Goal: Transaction & Acquisition: Purchase product/service

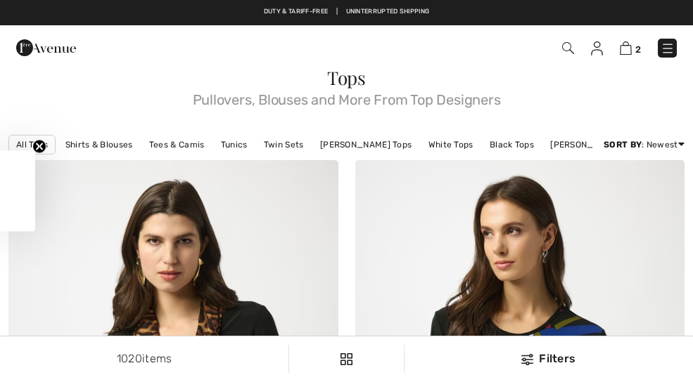
checkbox input "true"
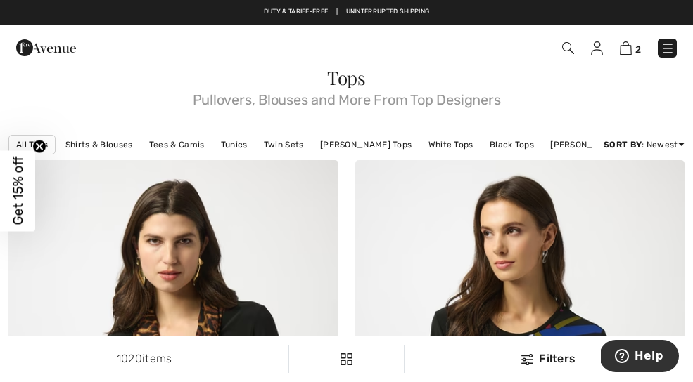
click at [556, 55] on span "2" at bounding box center [488, 48] width 376 height 19
click at [562, 34] on div "2 Checkout" at bounding box center [488, 48] width 397 height 29
click at [562, 47] on img at bounding box center [568, 48] width 12 height 12
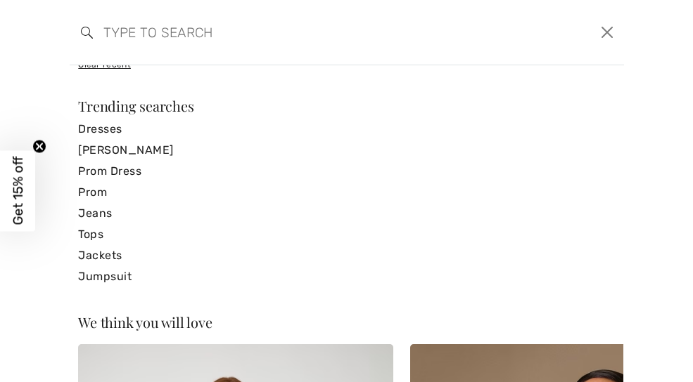
scroll to position [243, 0]
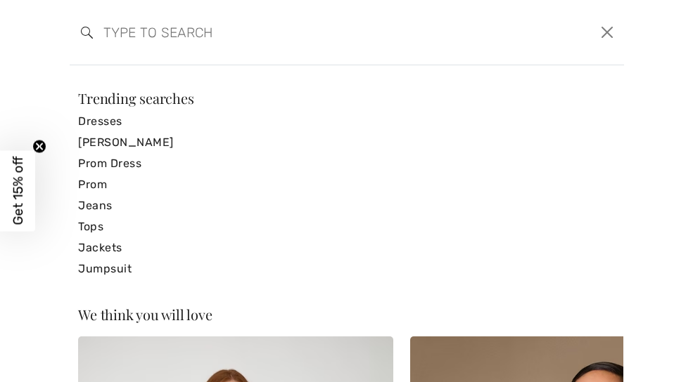
click at [84, 252] on link "Jackets" at bounding box center [346, 248] width 536 height 21
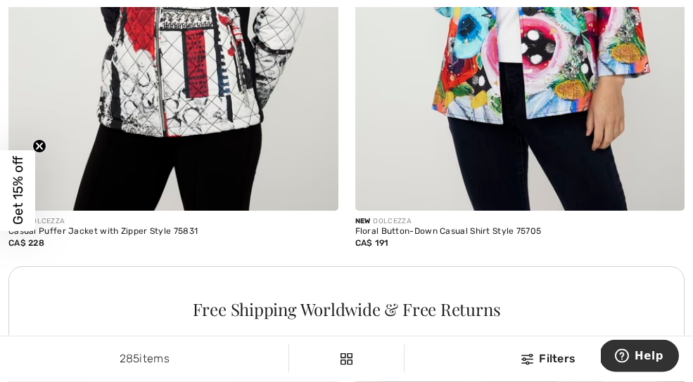
scroll to position [3234, 0]
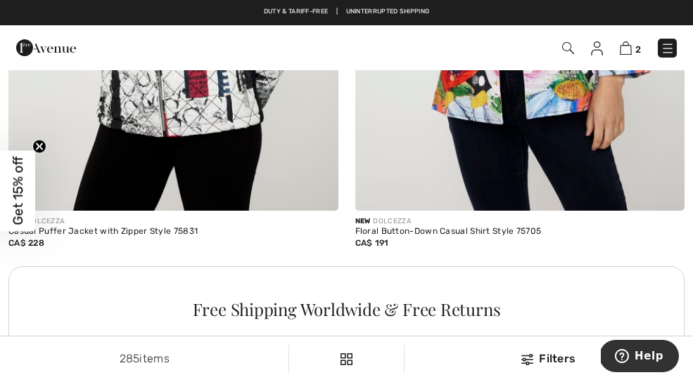
click at [522, 219] on div "New DOLCEZZA" at bounding box center [520, 222] width 330 height 11
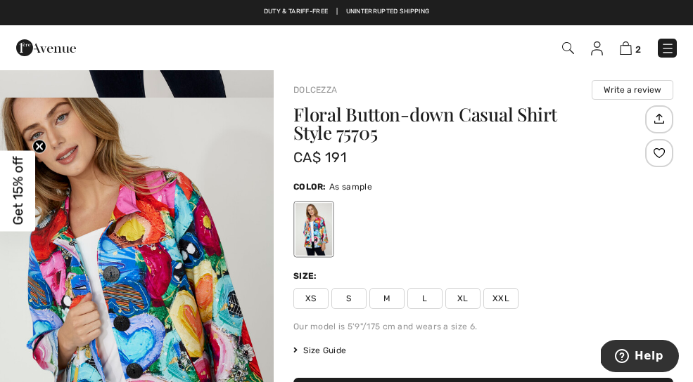
scroll to position [378, 0]
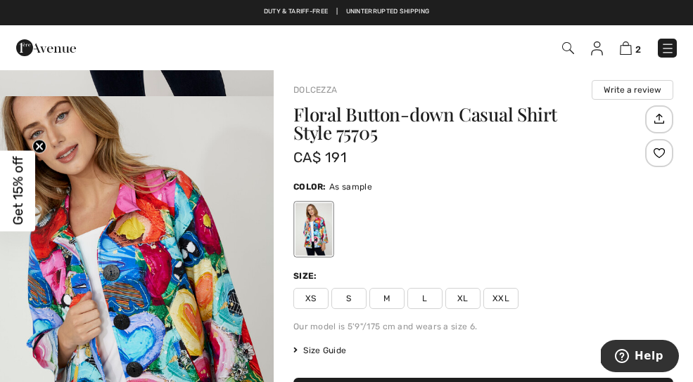
click at [203, 293] on img "2 / 4" at bounding box center [137, 301] width 274 height 411
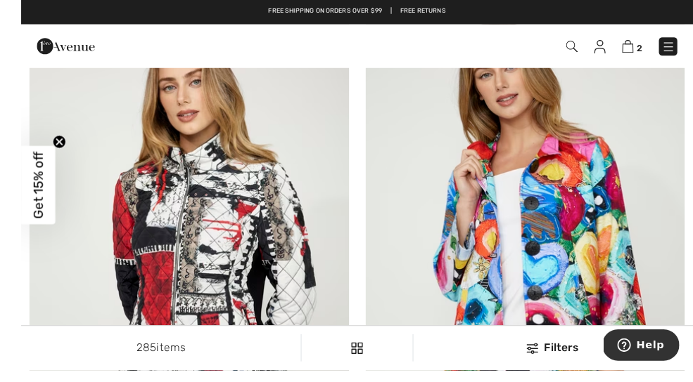
scroll to position [2959, 0]
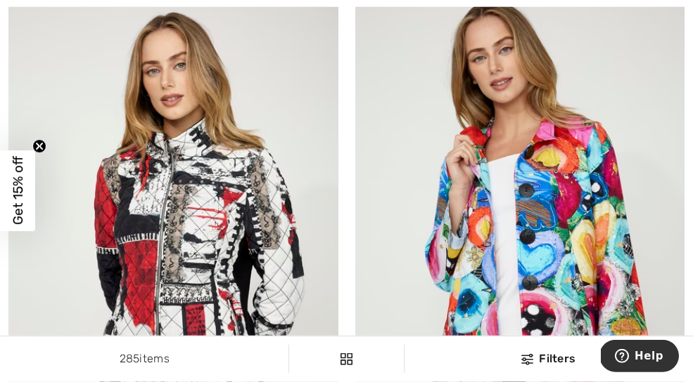
click at [583, 205] on img at bounding box center [520, 239] width 330 height 494
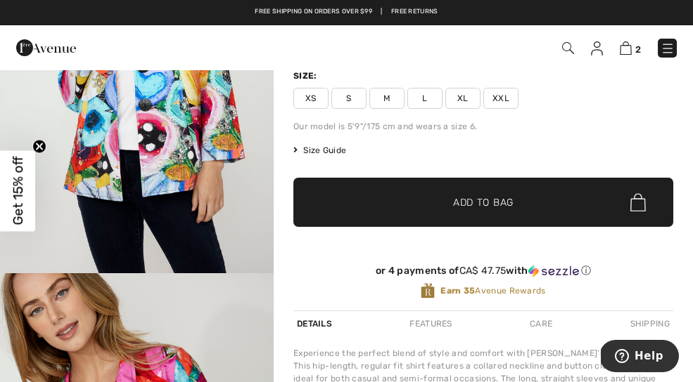
scroll to position [205, 0]
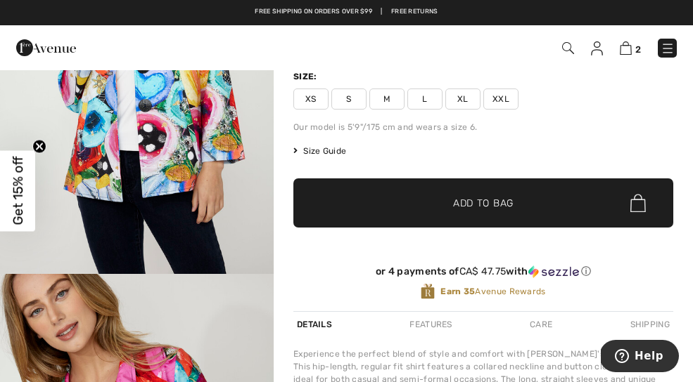
click at [442, 322] on div "Features" at bounding box center [430, 324] width 49 height 25
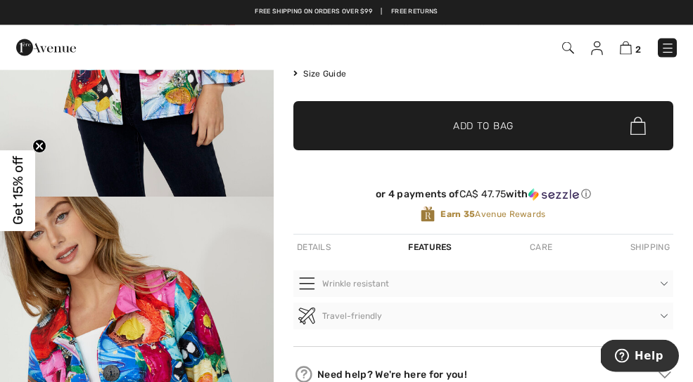
scroll to position [283, 0]
click at [545, 247] on div "Care" at bounding box center [541, 247] width 30 height 25
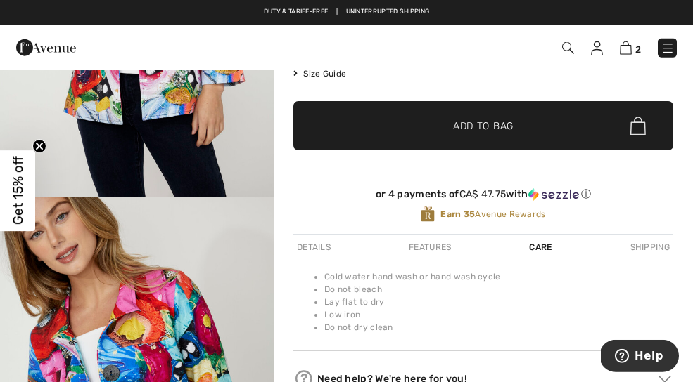
click at [651, 242] on div "Shipping" at bounding box center [649, 247] width 46 height 25
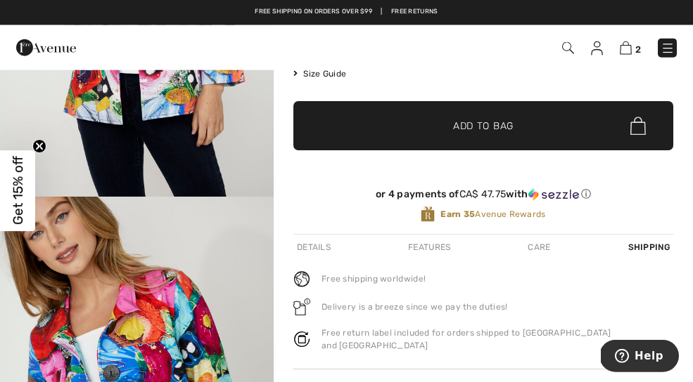
click at [321, 237] on div "Details" at bounding box center [313, 247] width 41 height 25
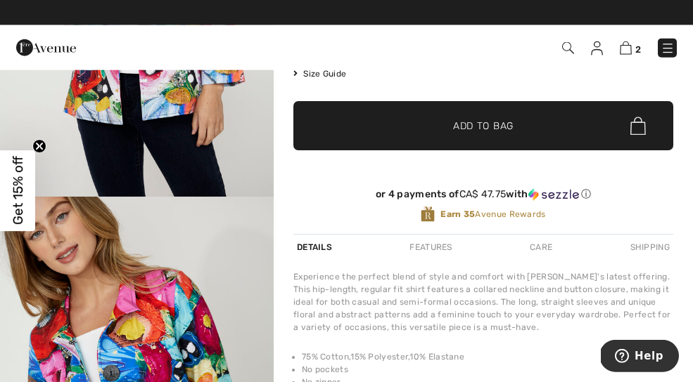
scroll to position [310, 0]
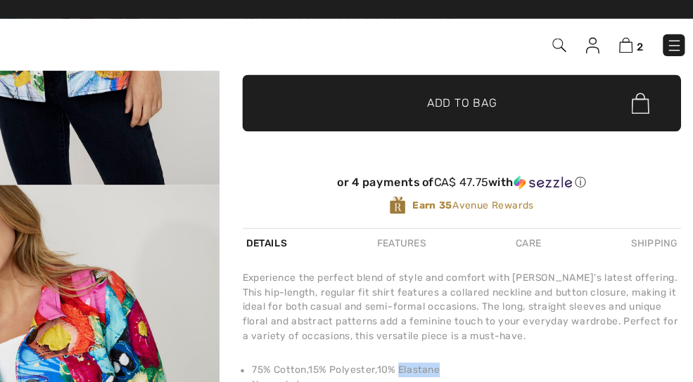
click at [489, 325] on li "75% Cotton,15% Polyester,10% Elastane" at bounding box center [487, 329] width 371 height 13
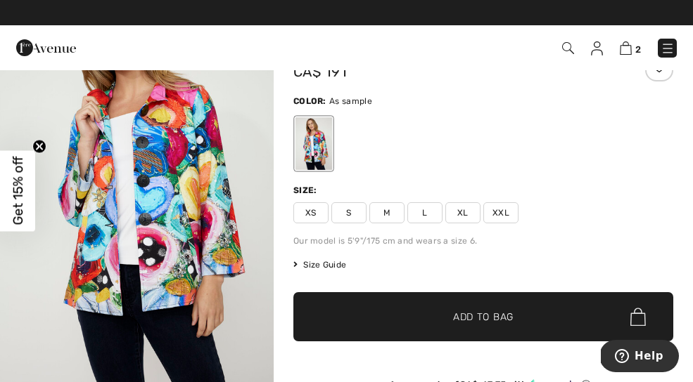
scroll to position [94, 0]
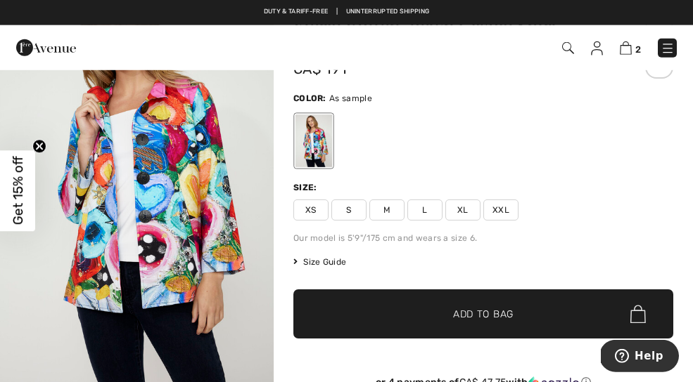
click at [322, 260] on span "Size Guide" at bounding box center [319, 262] width 53 height 13
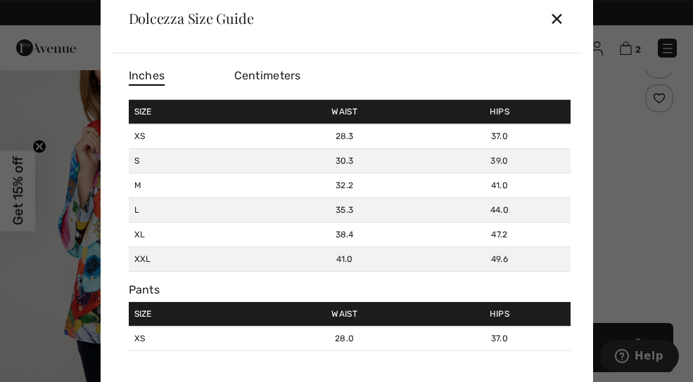
scroll to position [64, 0]
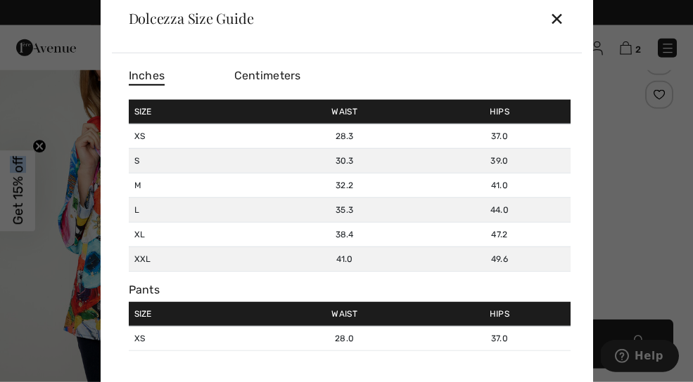
click at [628, 91] on div at bounding box center [346, 191] width 693 height 382
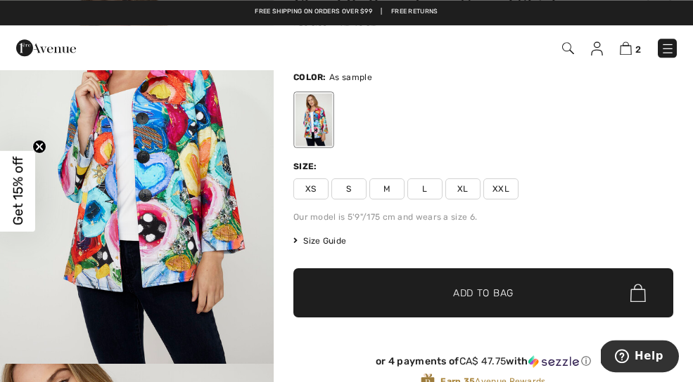
scroll to position [115, 0]
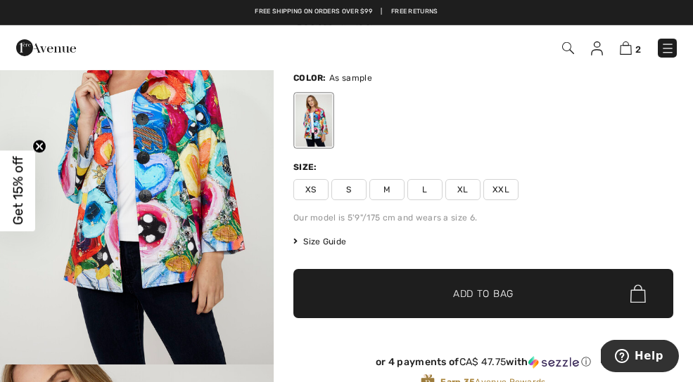
click at [329, 236] on span "Size Guide" at bounding box center [319, 242] width 53 height 13
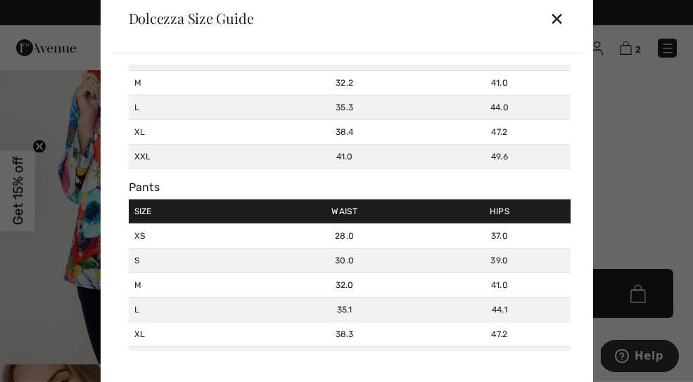
scroll to position [103, 0]
click at [626, 192] on div at bounding box center [346, 191] width 693 height 382
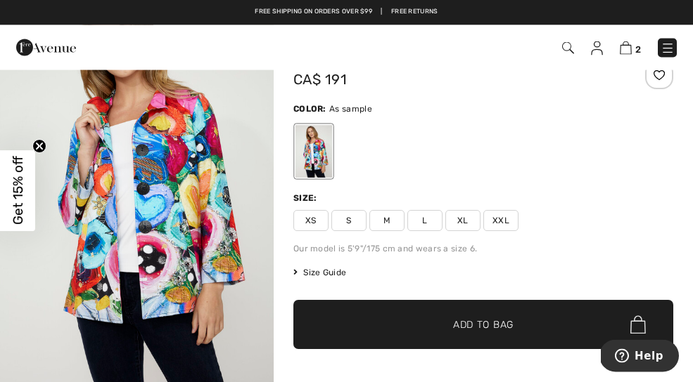
scroll to position [84, 0]
click at [337, 267] on span "Size Guide" at bounding box center [319, 272] width 53 height 13
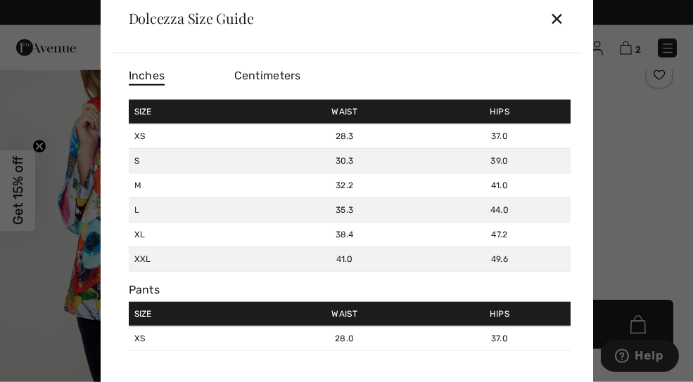
click at [330, 272] on td "41.0" at bounding box center [344, 259] width 168 height 25
click at [559, 33] on div "✕" at bounding box center [556, 19] width 15 height 30
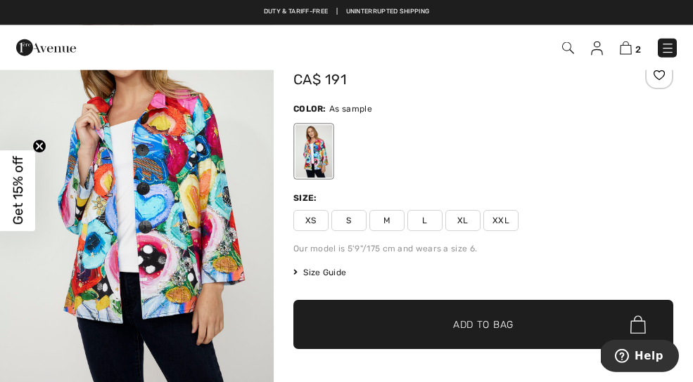
click at [462, 224] on span "XL" at bounding box center [462, 220] width 35 height 21
click at [514, 317] on span "✔ Added to Bag Add to Bag" at bounding box center [483, 324] width 380 height 49
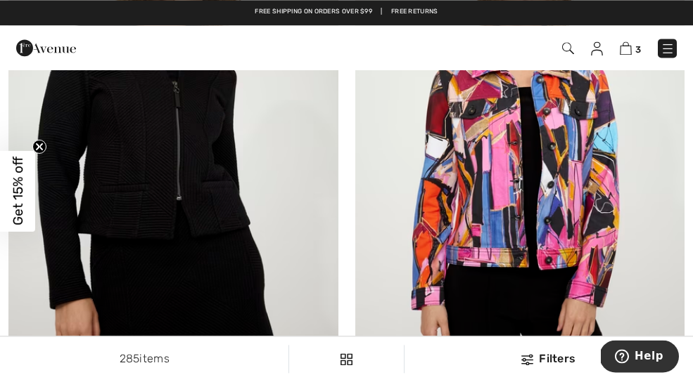
scroll to position [8775, 0]
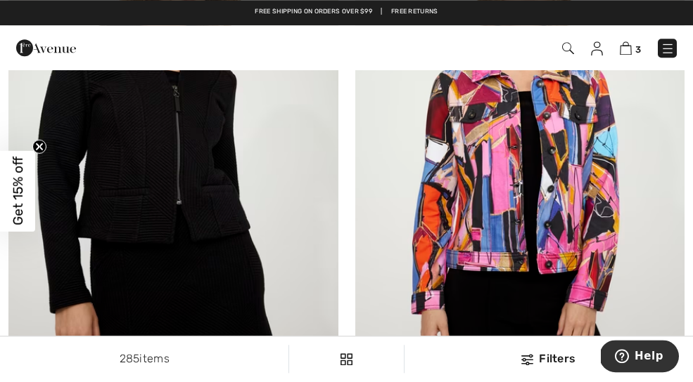
click at [581, 164] on img at bounding box center [520, 164] width 330 height 494
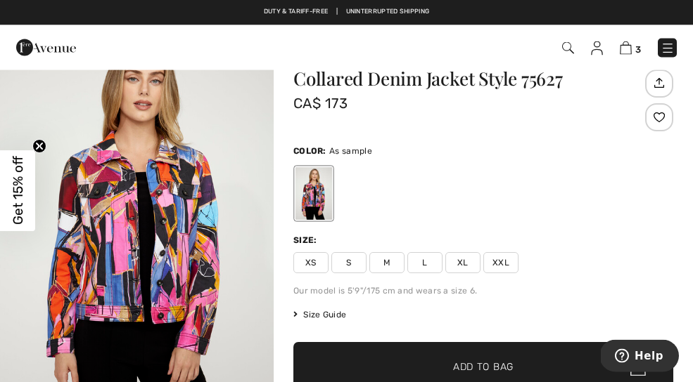
scroll to position [38, 0]
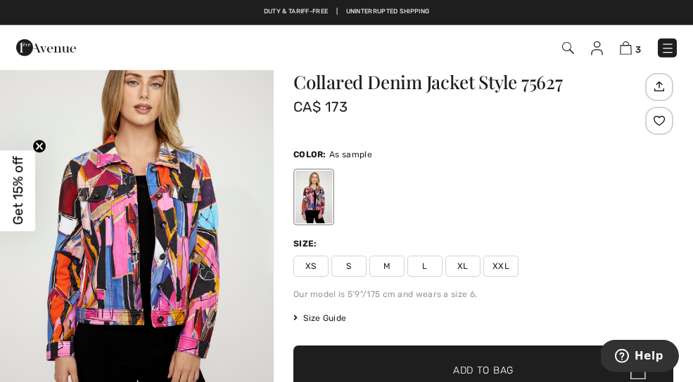
click at [324, 316] on span "Size Guide" at bounding box center [319, 318] width 53 height 13
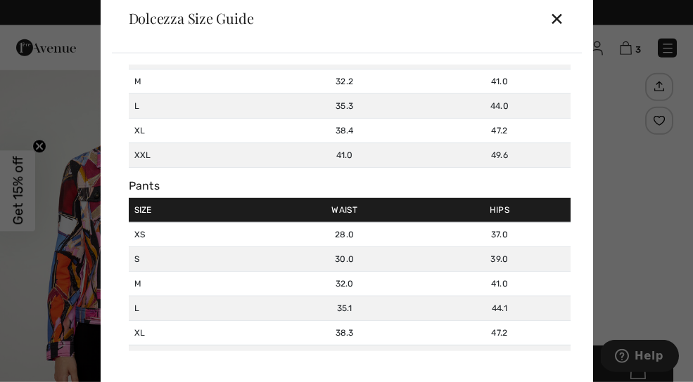
scroll to position [103, 0]
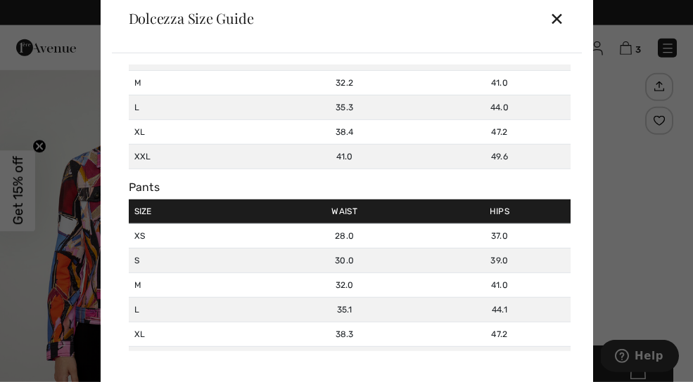
click at [562, 33] on div "✕" at bounding box center [556, 19] width 15 height 30
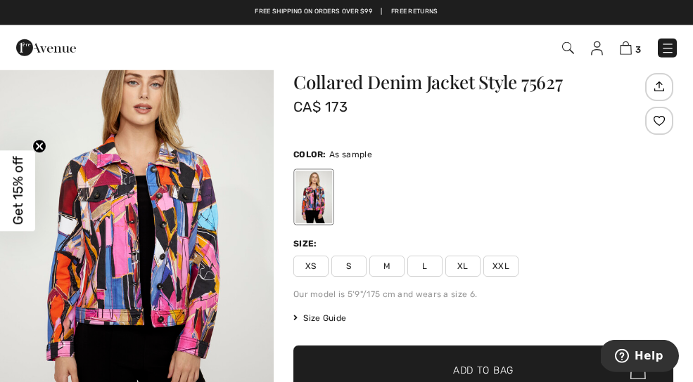
scroll to position [5, 0]
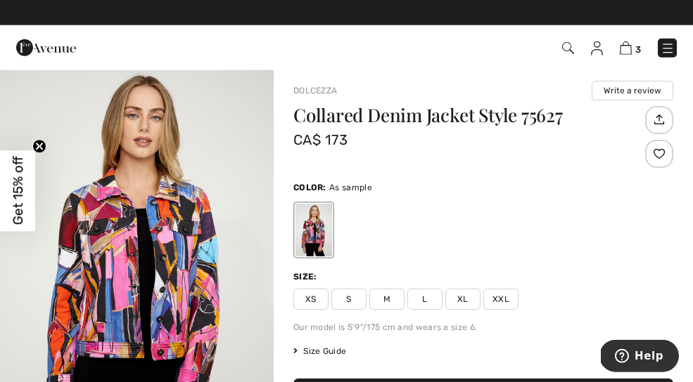
click at [622, 257] on div at bounding box center [483, 230] width 380 height 58
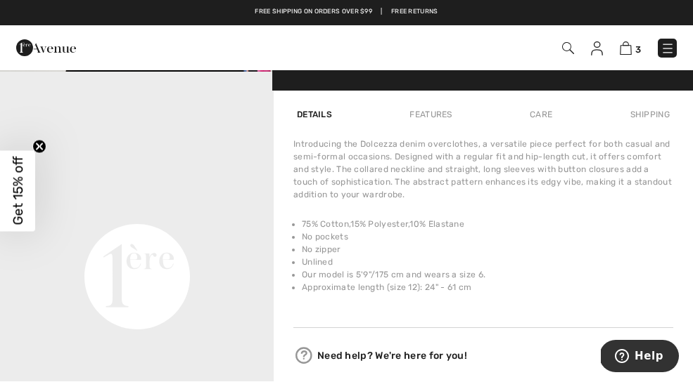
scroll to position [818, 0]
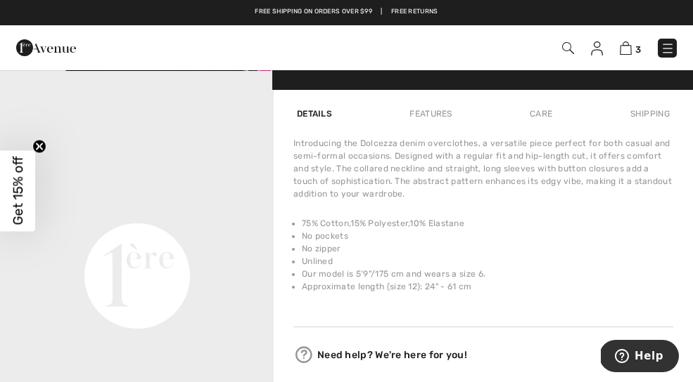
click at [600, 162] on div "Introducing the Dolcezza denim overclothes, a versatile piece perfect for both …" at bounding box center [483, 168] width 380 height 63
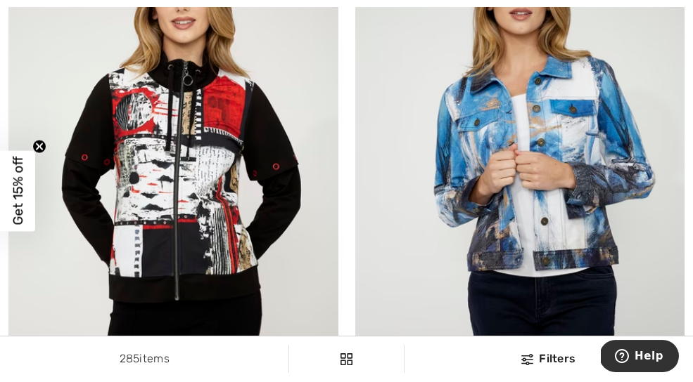
scroll to position [9320, 0]
click at [617, 173] on img at bounding box center [520, 169] width 330 height 494
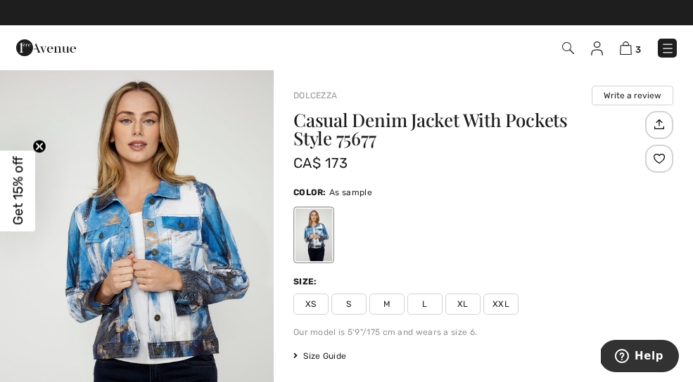
click at [612, 202] on div "Color: As sample" at bounding box center [483, 224] width 380 height 81
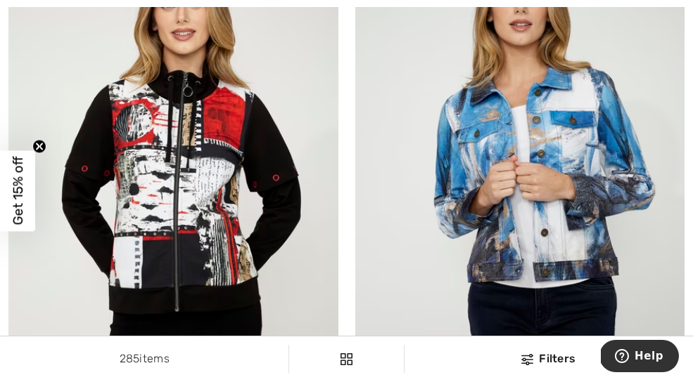
scroll to position [9321, 0]
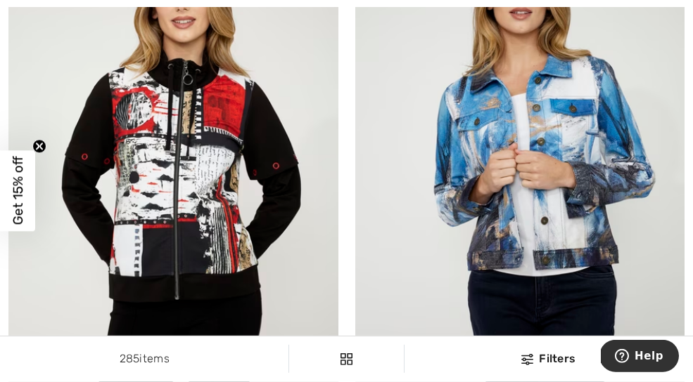
click at [581, 168] on img at bounding box center [520, 168] width 330 height 494
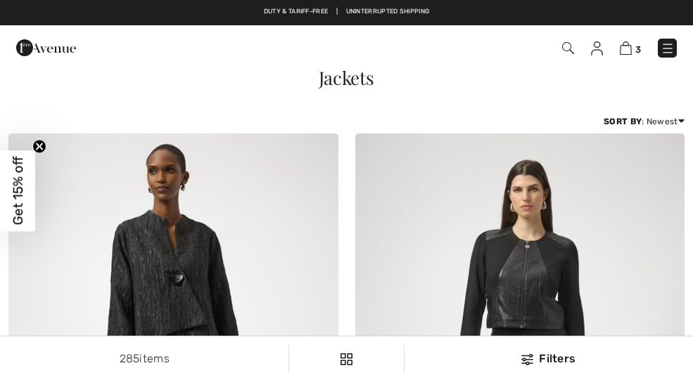
checkbox input "true"
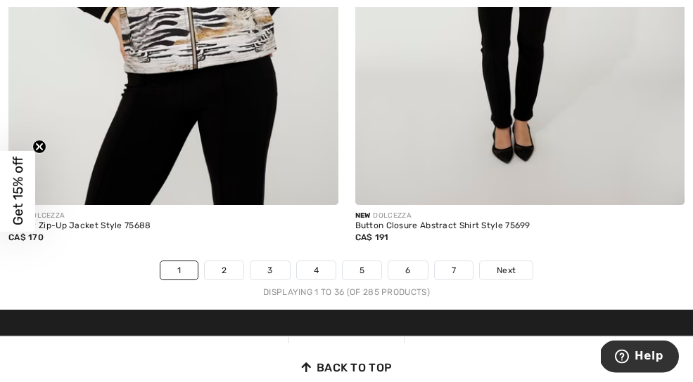
scroll to position [10133, 0]
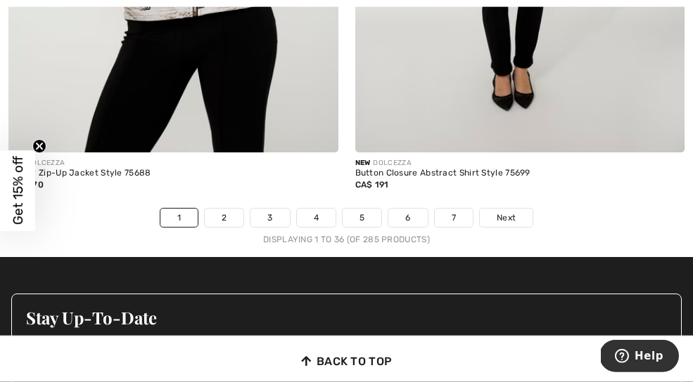
click at [510, 209] on link "Next" at bounding box center [506, 218] width 53 height 18
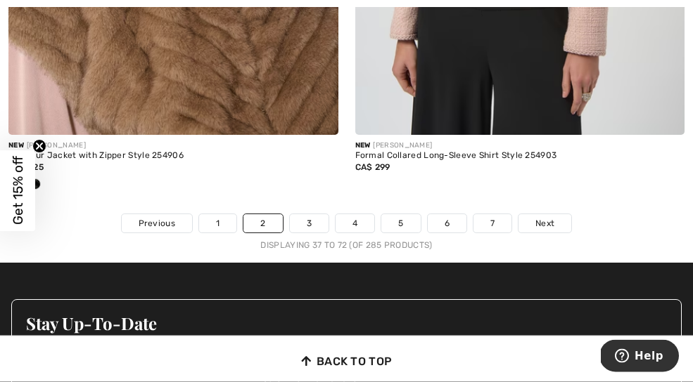
scroll to position [10244, 0]
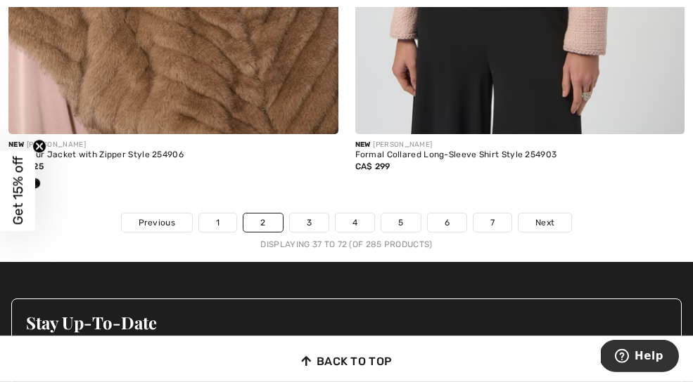
click at [543, 217] on span "Next" at bounding box center [544, 223] width 19 height 13
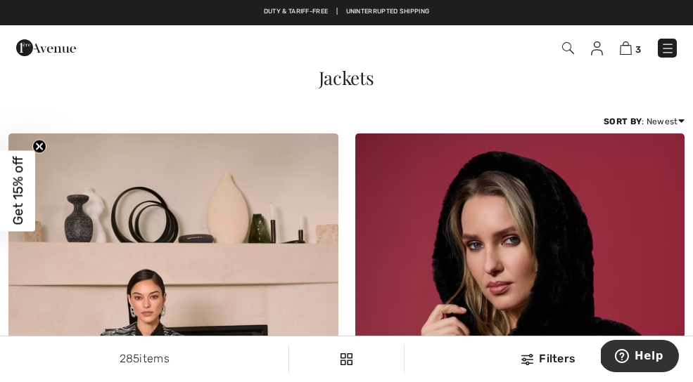
click at [663, 136] on link "Price: High to Low" at bounding box center [628, 138] width 90 height 21
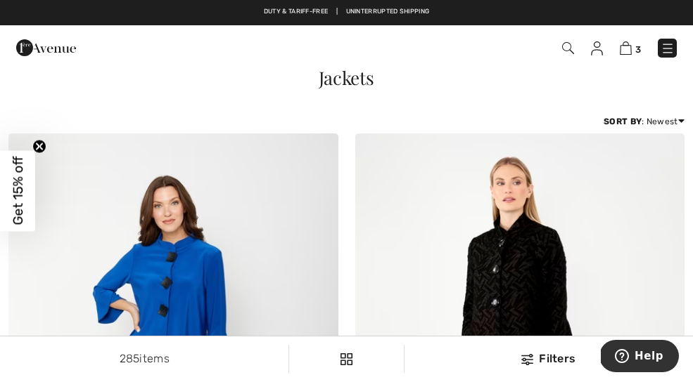
click at [662, 62] on div "3 Checkout" at bounding box center [488, 48] width 397 height 29
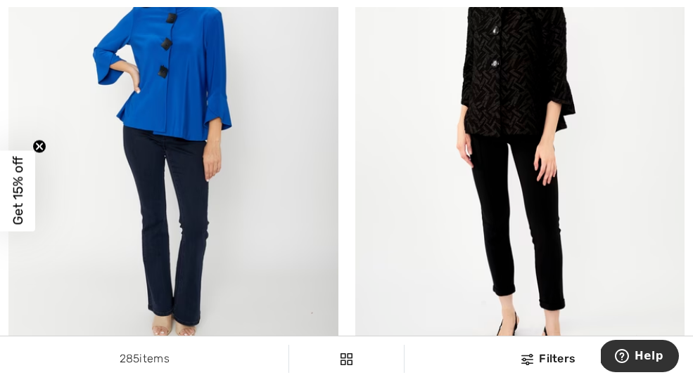
scroll to position [241, 0]
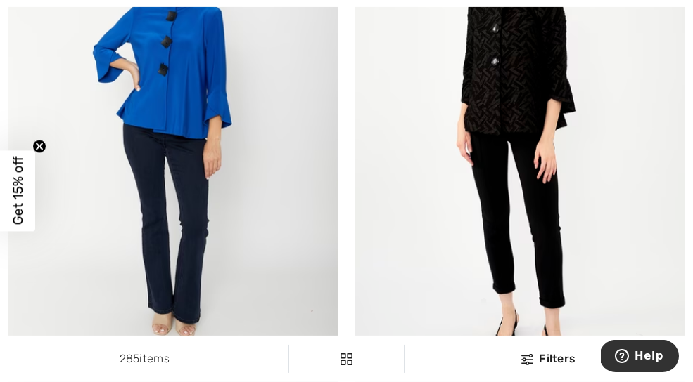
click at [480, 87] on img at bounding box center [520, 139] width 330 height 494
